Goal: Task Accomplishment & Management: Manage account settings

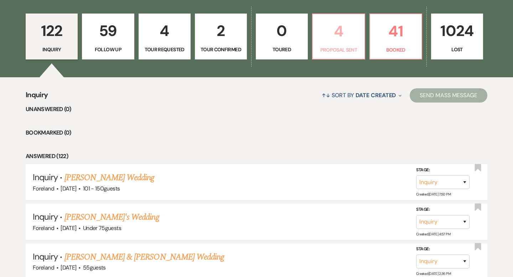
click at [338, 43] on p "4" at bounding box center [338, 31] width 43 height 24
select select "6"
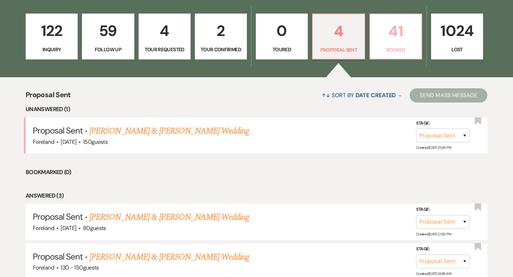
click at [408, 50] on p "Booked" at bounding box center [396, 50] width 43 height 8
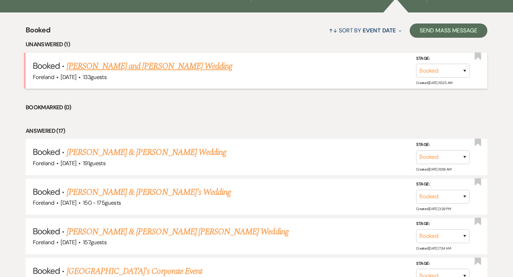
scroll to position [264, 0]
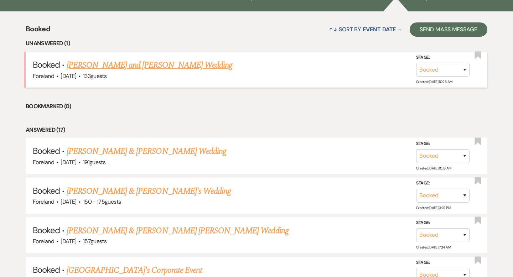
click at [189, 68] on link "[PERSON_NAME] and [PERSON_NAME] Wedding" at bounding box center [150, 65] width 166 height 13
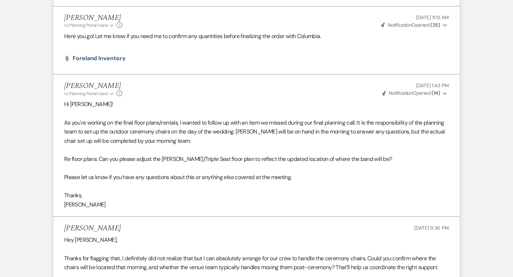
scroll to position [289, 0]
